Goal: Navigation & Orientation: Find specific page/section

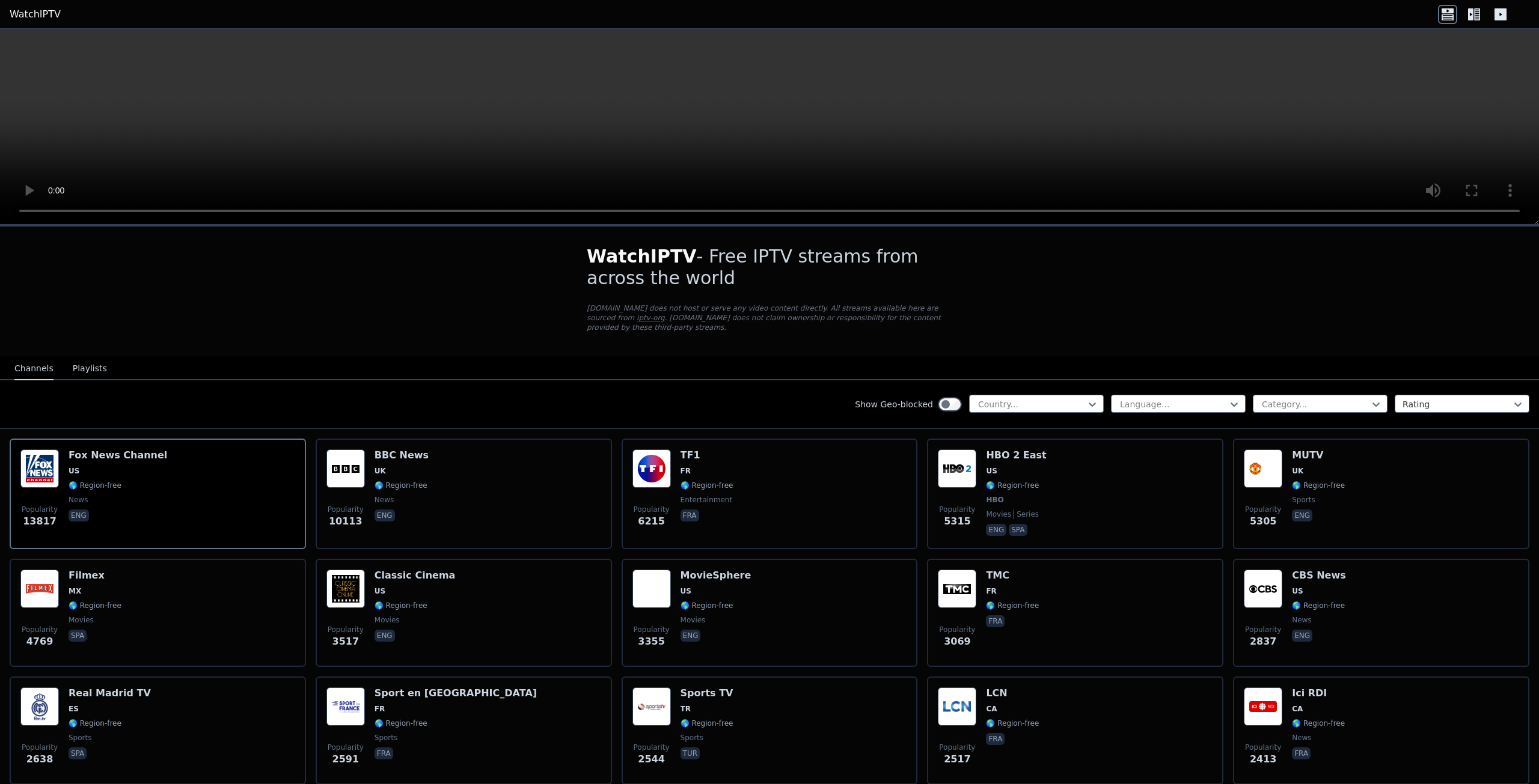
click at [1473, 10] on icon at bounding box center [1470, 14] width 5 height 12
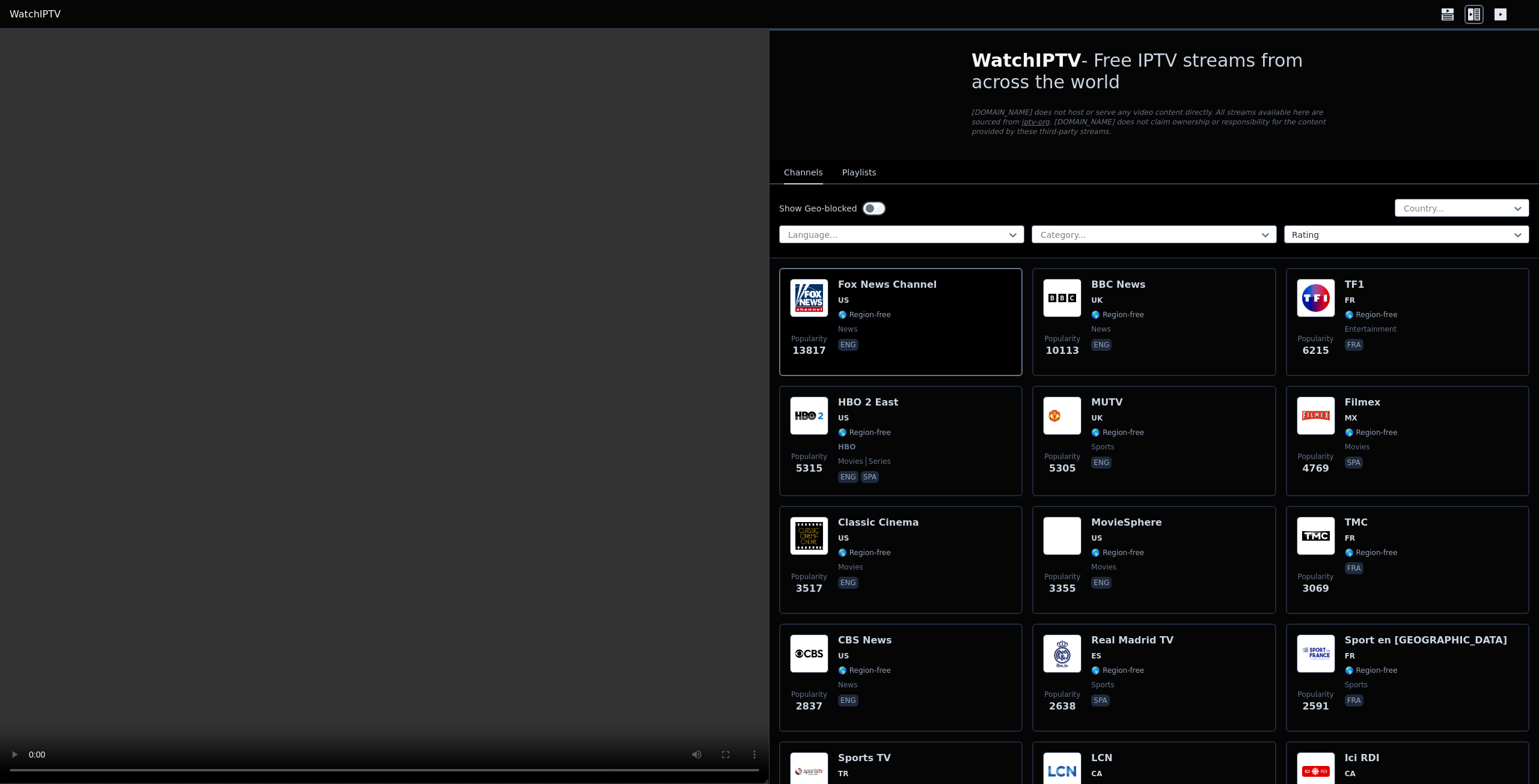
click at [1518, 8] on div at bounding box center [1483, 14] width 91 height 19
click at [1499, 15] on icon at bounding box center [1499, 14] width 12 height 12
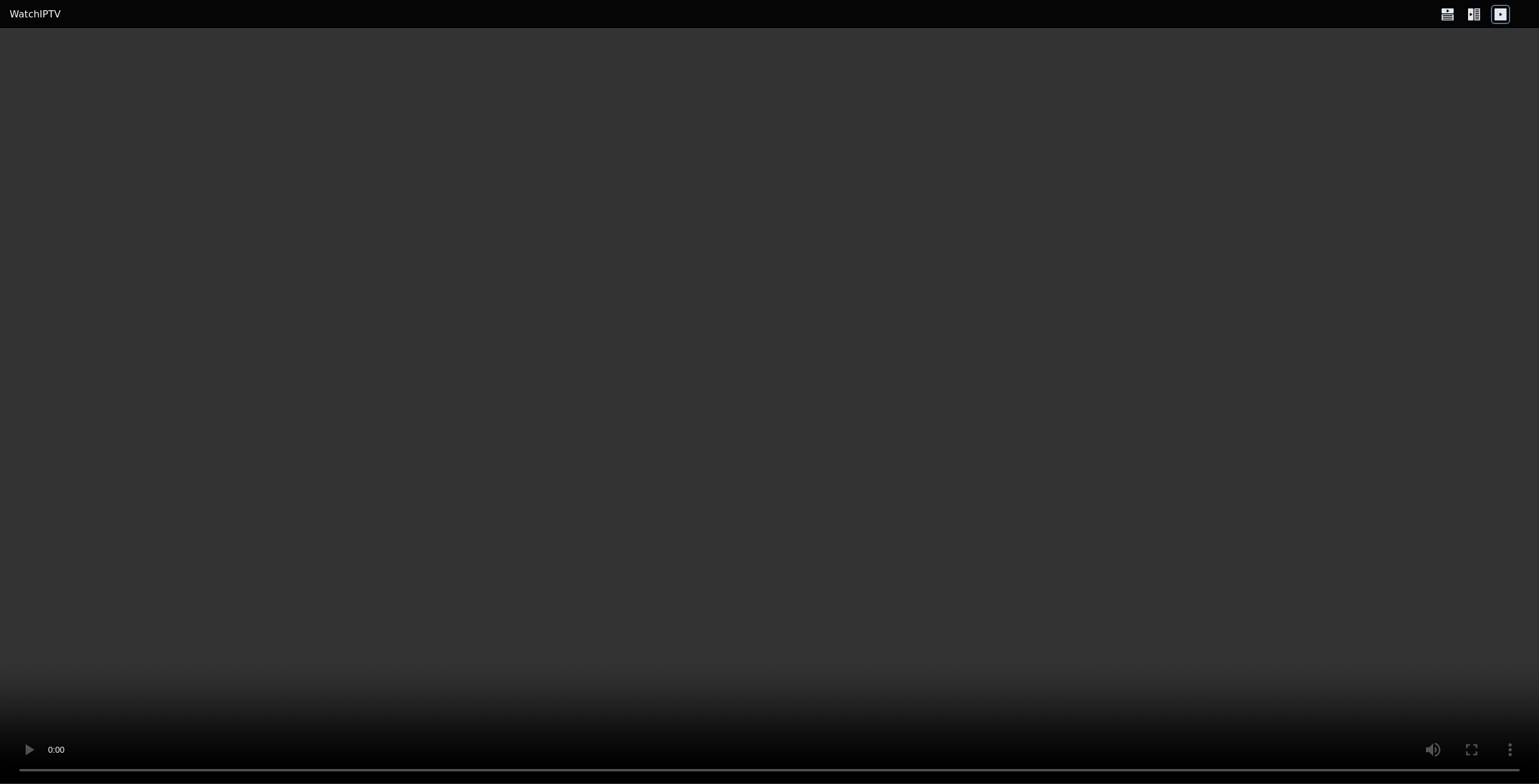
drag, startPoint x: 1450, startPoint y: 15, endPoint x: 1333, endPoint y: 86, distance: 136.9
click at [1450, 16] on icon at bounding box center [1447, 14] width 19 height 19
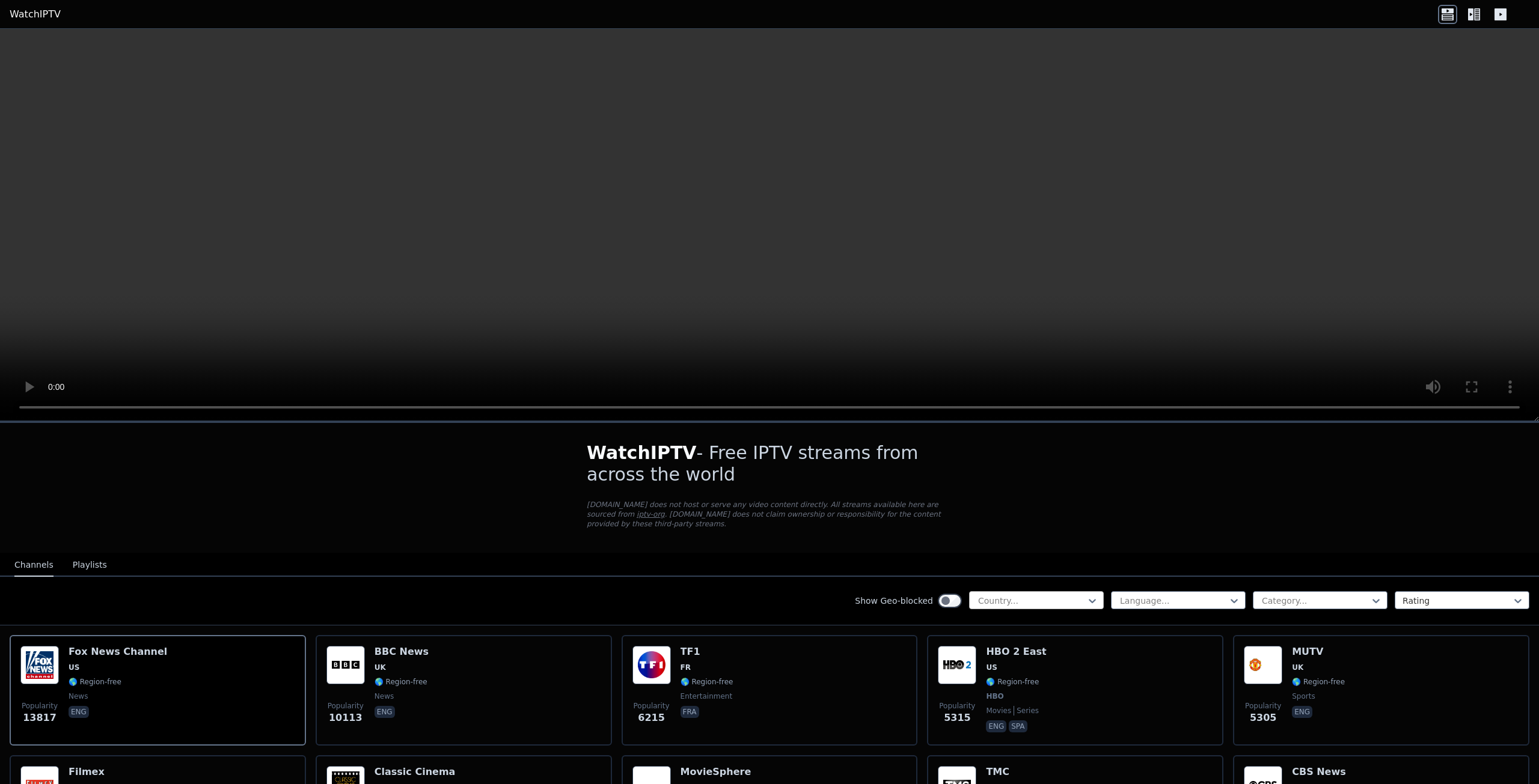
click at [1074, 595] on div at bounding box center [1031, 600] width 110 height 12
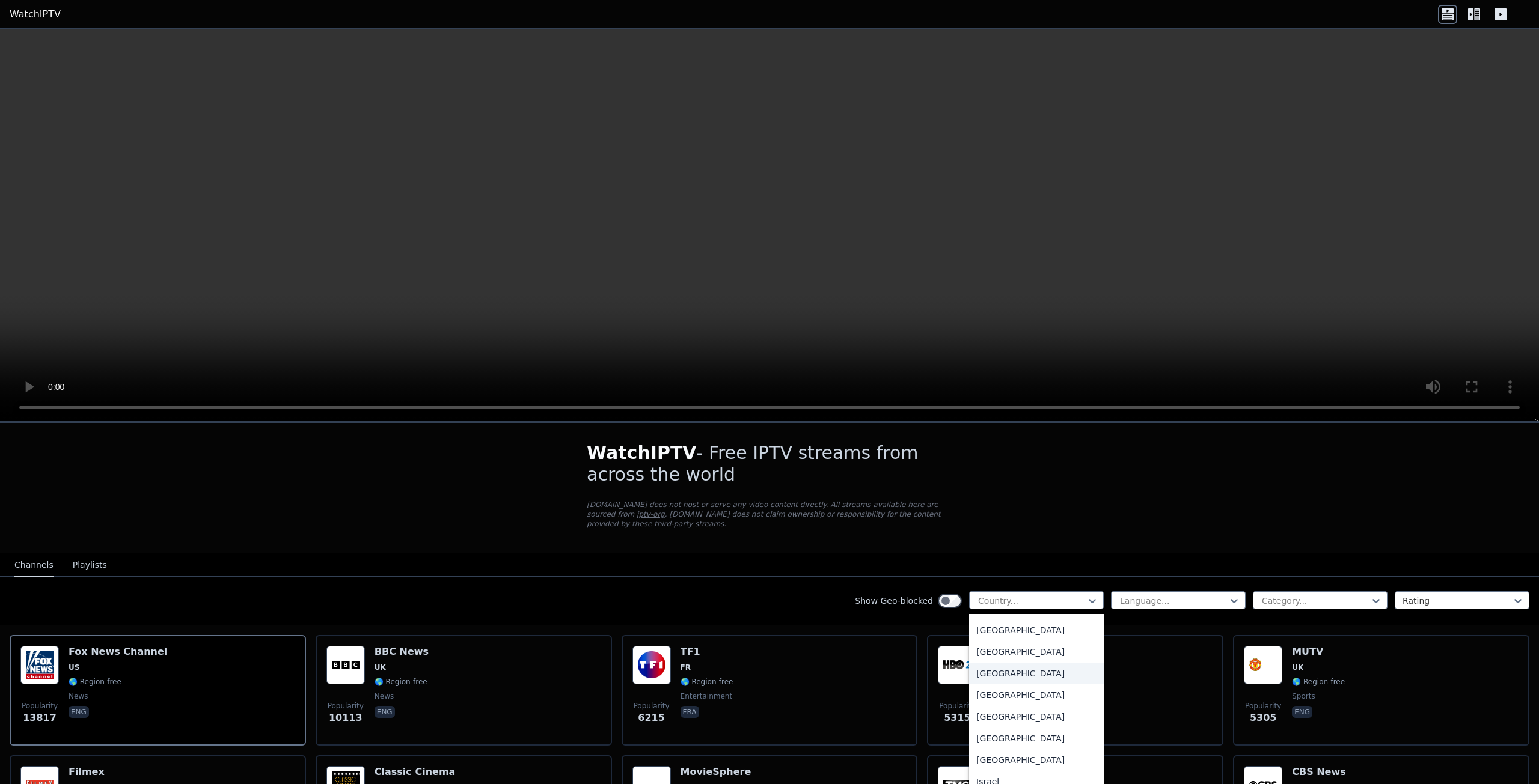
scroll to position [1863, 0]
click at [976, 631] on div "[GEOGRAPHIC_DATA]" at bounding box center [1036, 625] width 135 height 22
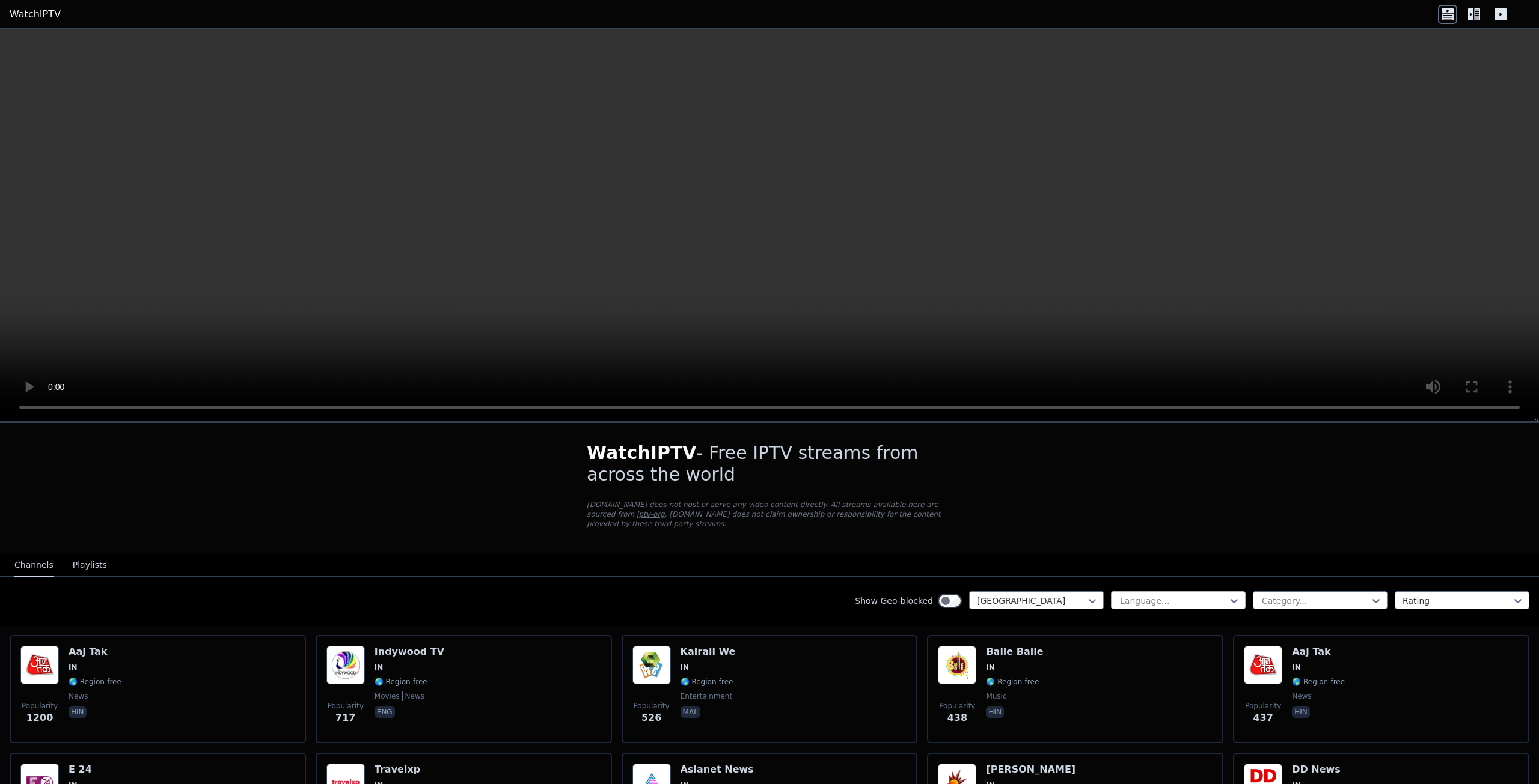
click at [1124, 595] on div at bounding box center [1173, 600] width 110 height 12
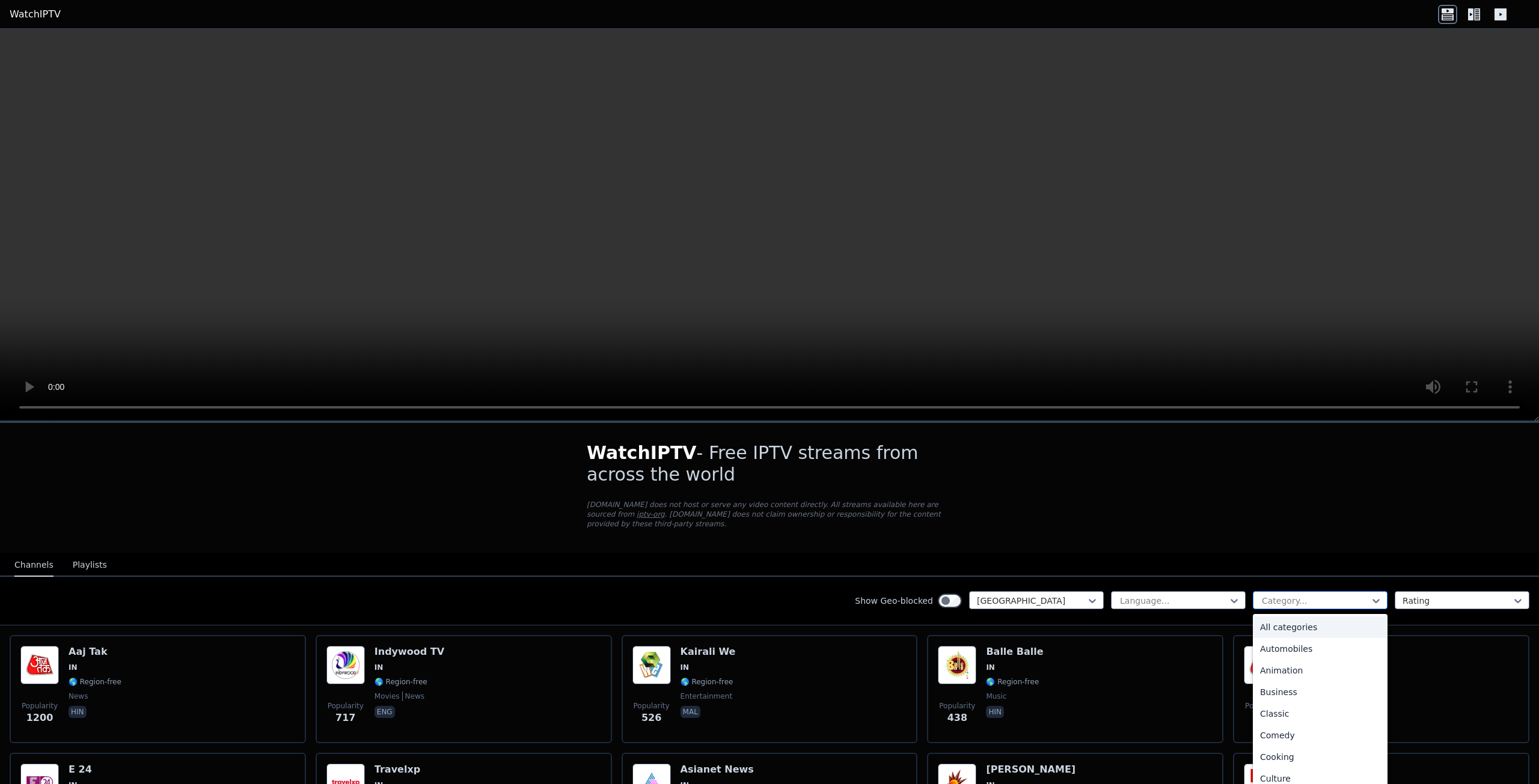
click at [1286, 595] on div at bounding box center [1315, 600] width 110 height 12
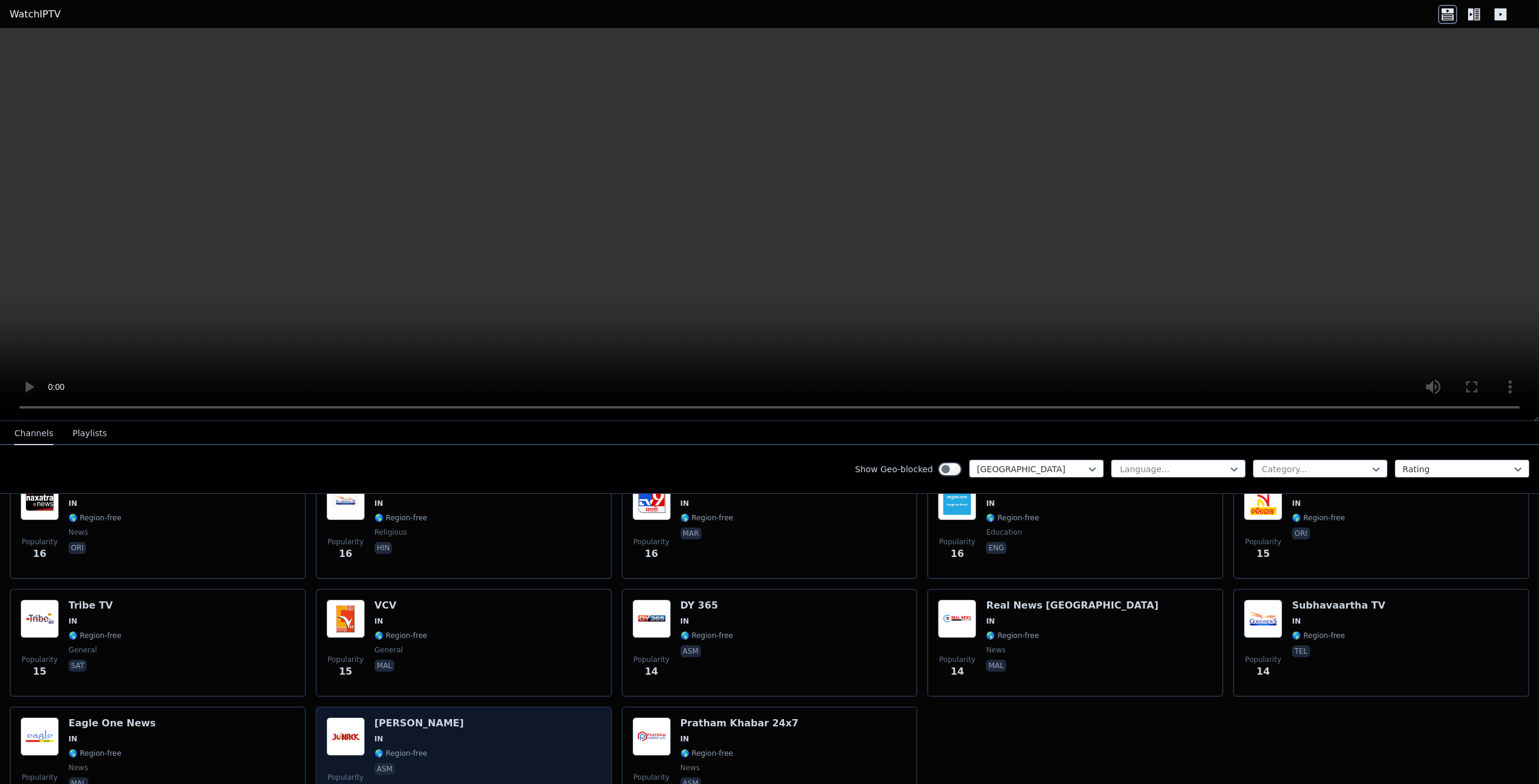
scroll to position [3205, 0]
